Goal: Check status: Check status

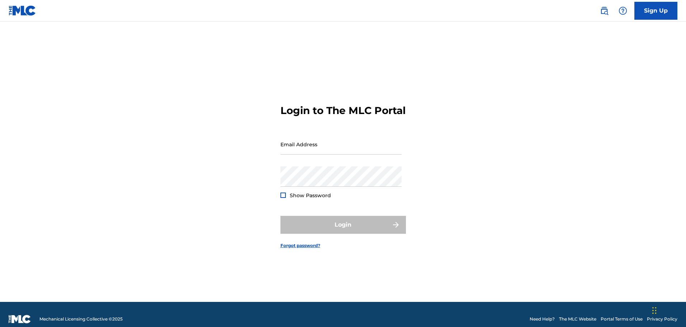
type input "[EMAIL_ADDRESS][DOMAIN_NAME]"
click at [353, 231] on div "Login" at bounding box center [342, 225] width 125 height 18
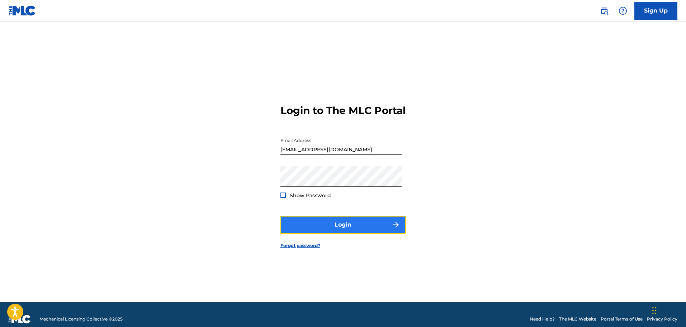
click at [353, 231] on button "Login" at bounding box center [342, 225] width 125 height 18
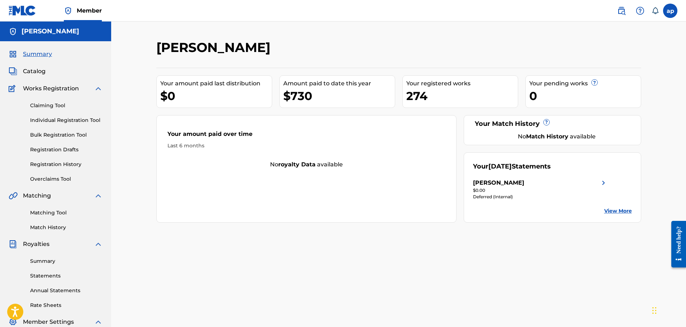
click at [610, 213] on link "View More" at bounding box center [618, 211] width 28 height 8
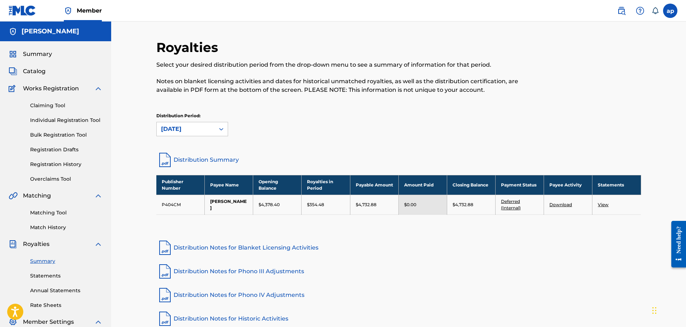
click at [618, 37] on div "Royalties Select your desired distribution period from the drop-down menu to se…" at bounding box center [398, 216] width 574 height 388
click at [608, 48] on div at bounding box center [584, 70] width 111 height 63
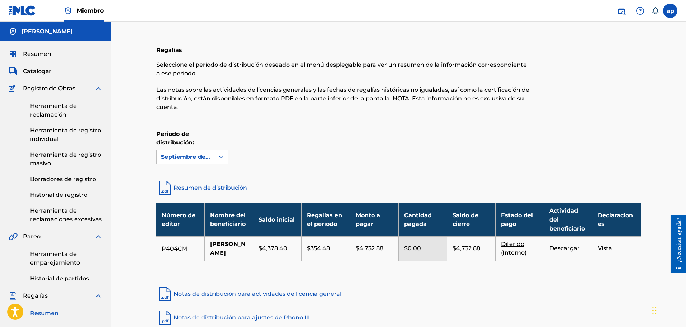
click at [517, 254] on font "Diferido (Interno)" at bounding box center [513, 247] width 25 height 15
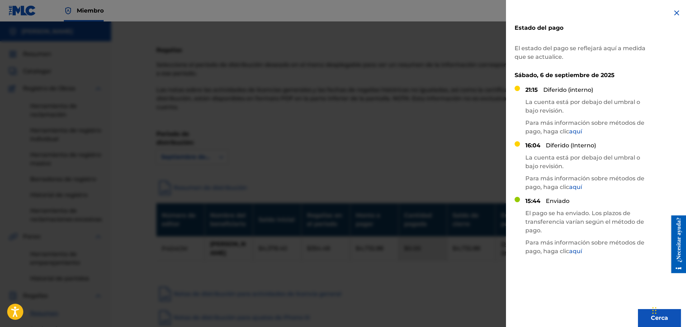
click at [240, 140] on div at bounding box center [343, 185] width 686 height 327
